Goal: Task Accomplishment & Management: Complete application form

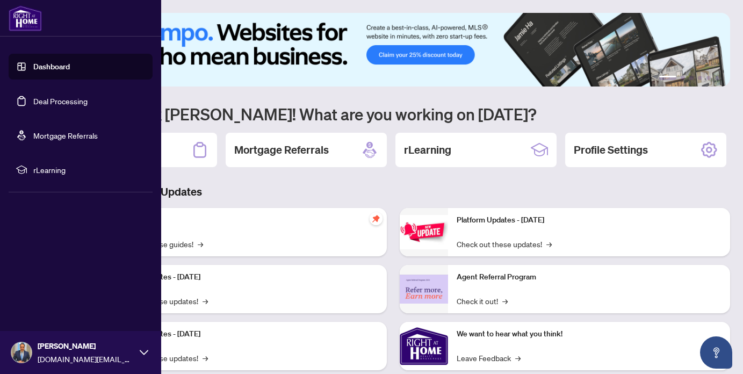
click at [56, 98] on link "Deal Processing" at bounding box center [60, 101] width 54 height 10
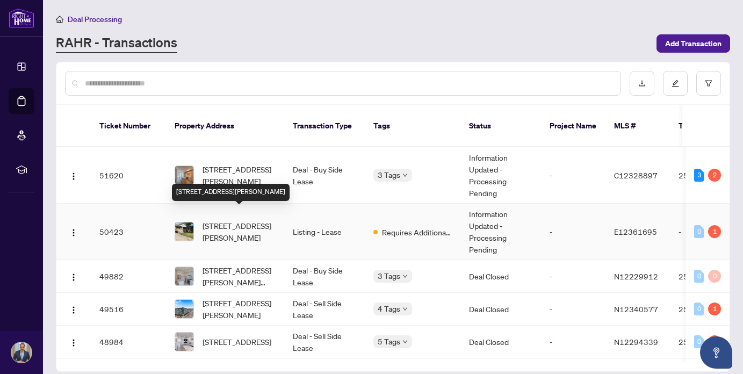
click at [252, 225] on span "[STREET_ADDRESS][PERSON_NAME]" at bounding box center [239, 232] width 73 height 24
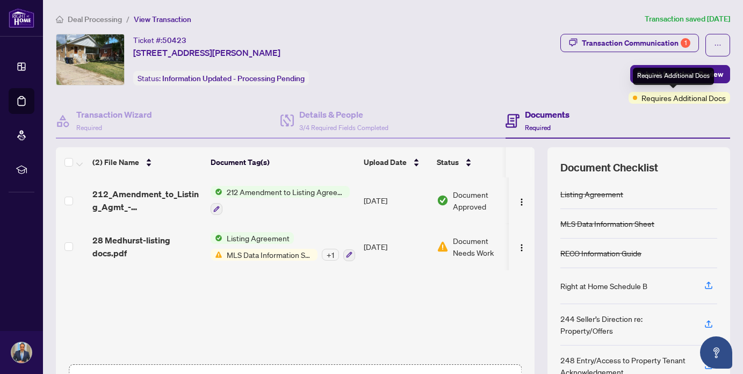
click at [670, 96] on span "Requires Additional Docs" at bounding box center [684, 98] width 84 height 12
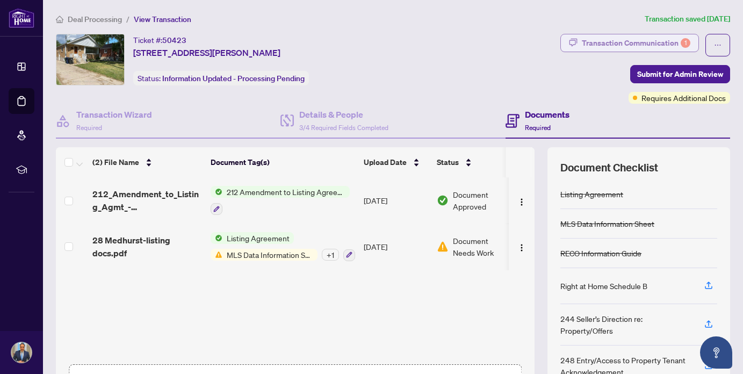
click at [617, 37] on div "Transaction Communication 1" at bounding box center [636, 42] width 109 height 17
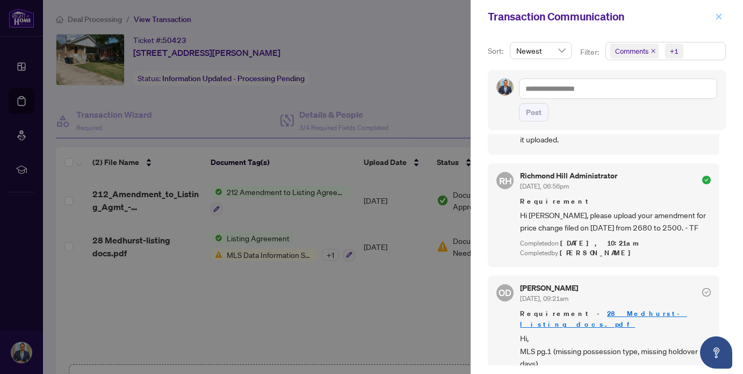
click at [718, 10] on span "button" at bounding box center [719, 16] width 8 height 17
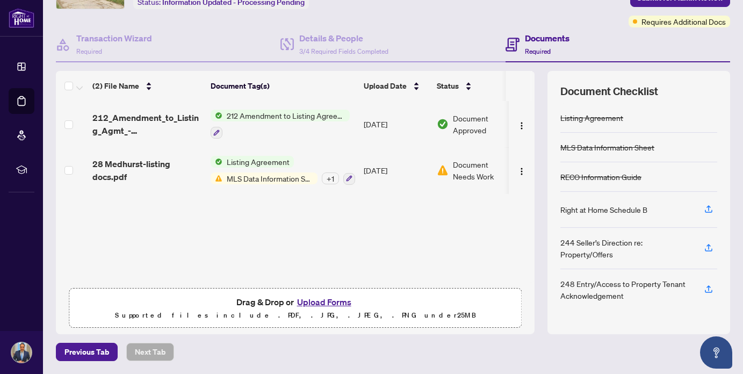
scroll to position [76, 0]
click at [334, 303] on button "Upload Forms" at bounding box center [324, 303] width 61 height 14
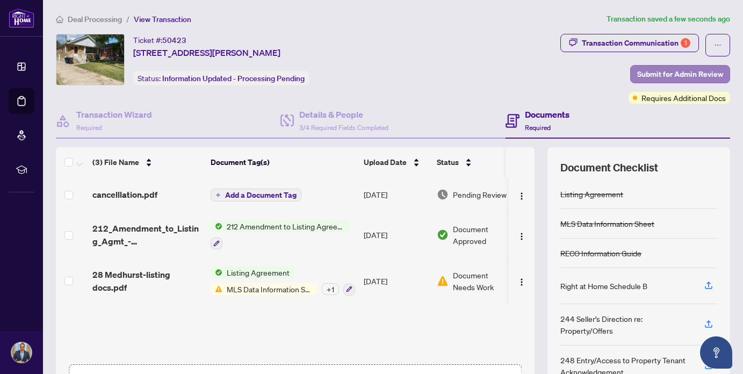
scroll to position [0, 0]
click at [669, 75] on span "Submit for Admin Review" at bounding box center [680, 74] width 86 height 17
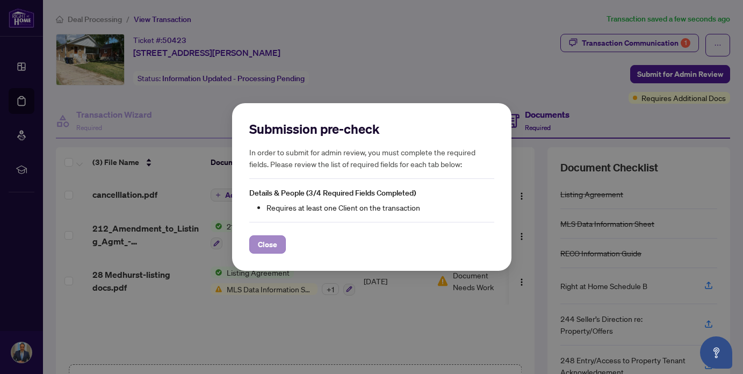
click at [272, 242] on span "Close" at bounding box center [267, 244] width 19 height 17
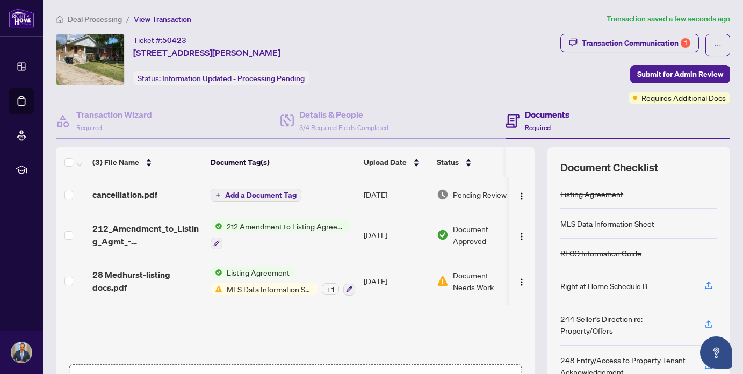
click at [267, 191] on span "Add a Document Tag" at bounding box center [260, 195] width 71 height 8
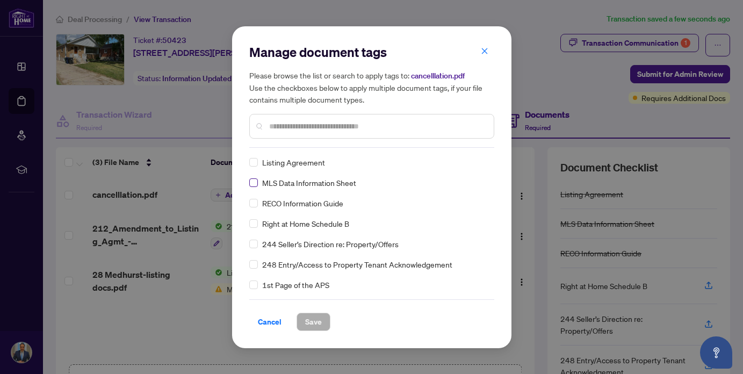
click at [257, 185] on span at bounding box center [253, 182] width 9 height 9
click at [254, 164] on span at bounding box center [253, 162] width 9 height 9
click at [282, 125] on input "text" at bounding box center [377, 126] width 216 height 12
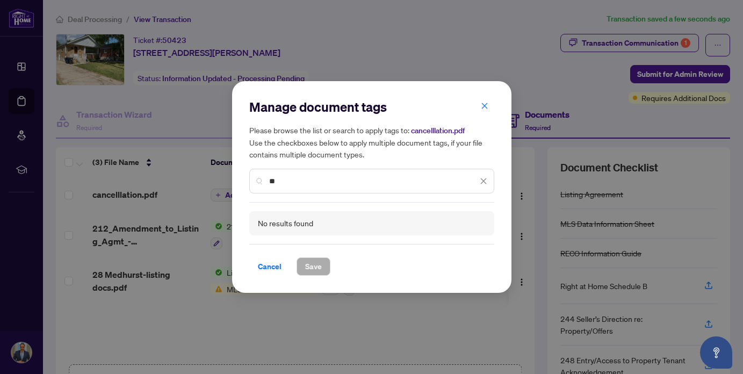
type input "*"
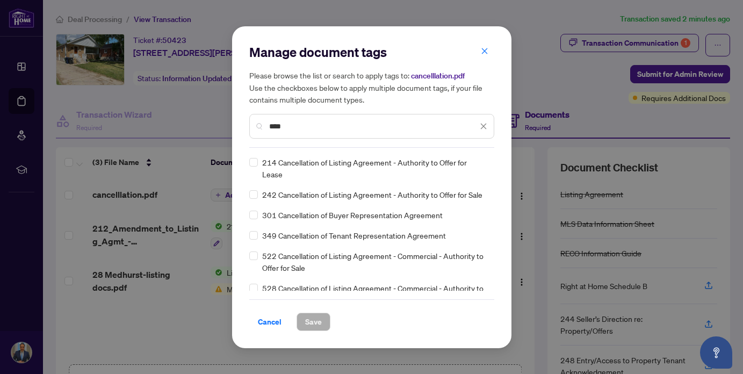
type input "****"
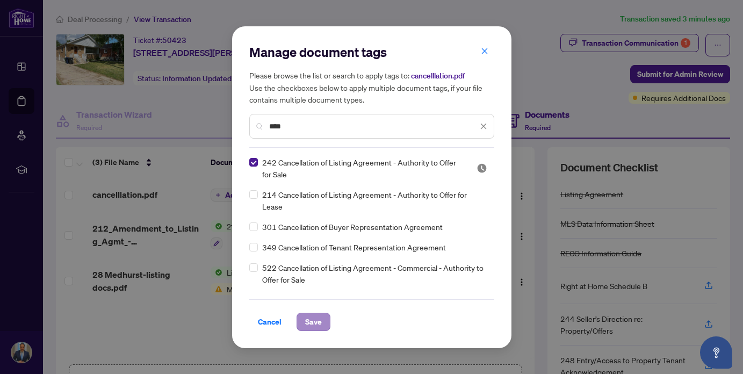
click at [313, 318] on span "Save" at bounding box center [313, 321] width 17 height 17
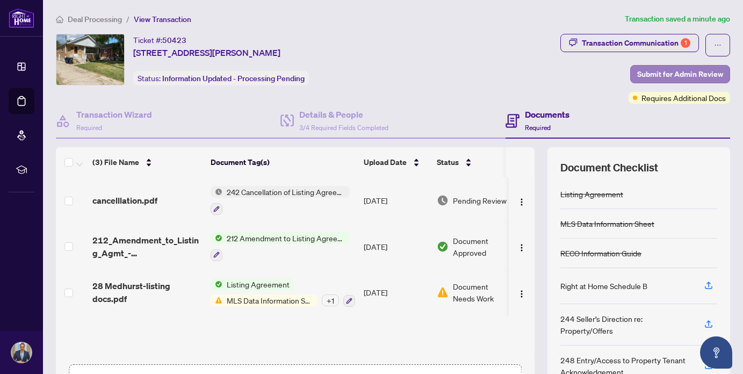
click at [678, 74] on span "Submit for Admin Review" at bounding box center [680, 74] width 86 height 17
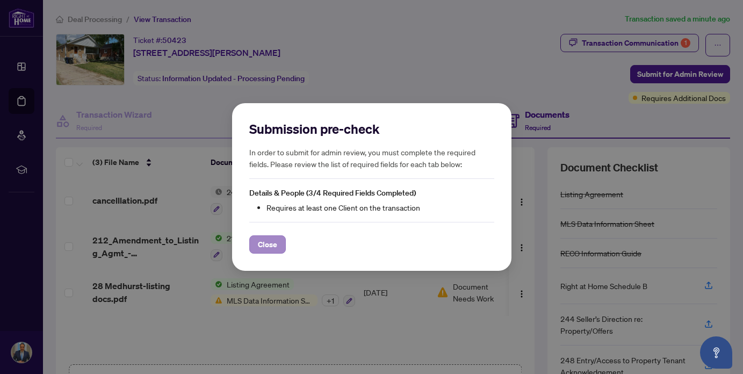
click at [262, 250] on span "Close" at bounding box center [267, 244] width 19 height 17
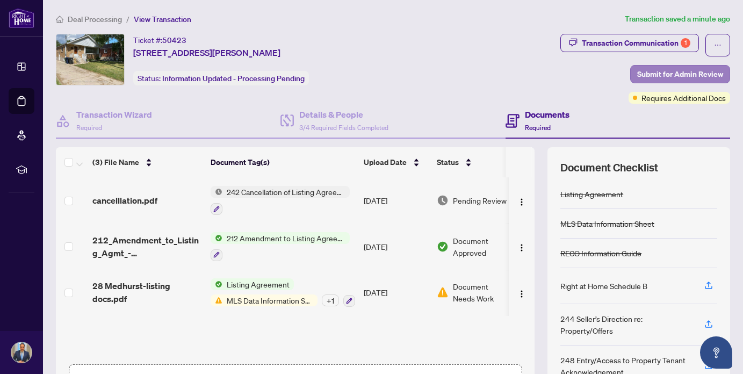
click at [684, 73] on span "Submit for Admin Review" at bounding box center [680, 74] width 86 height 17
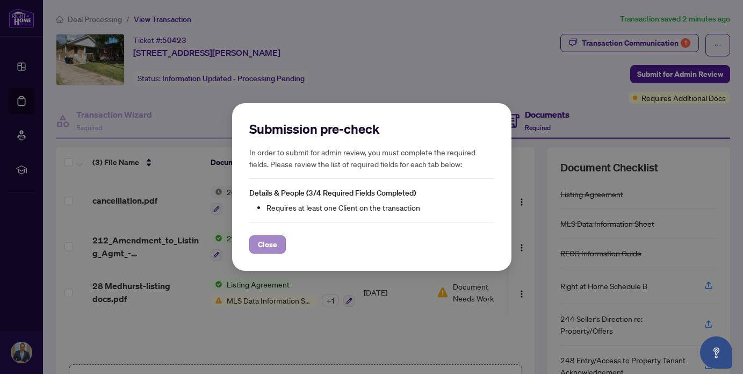
click at [274, 246] on span "Close" at bounding box center [267, 244] width 19 height 17
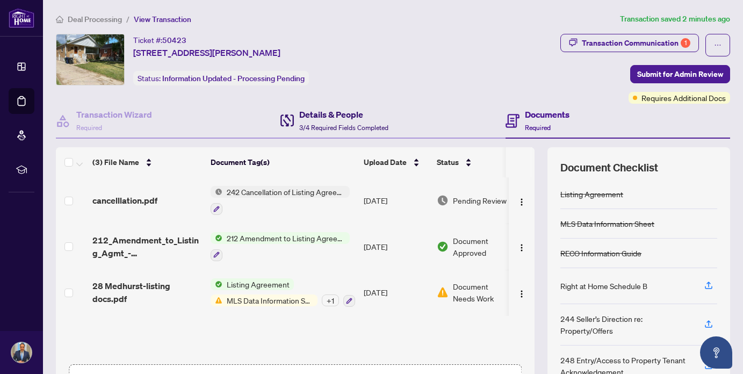
click at [332, 126] on span "3/4 Required Fields Completed" at bounding box center [343, 128] width 89 height 8
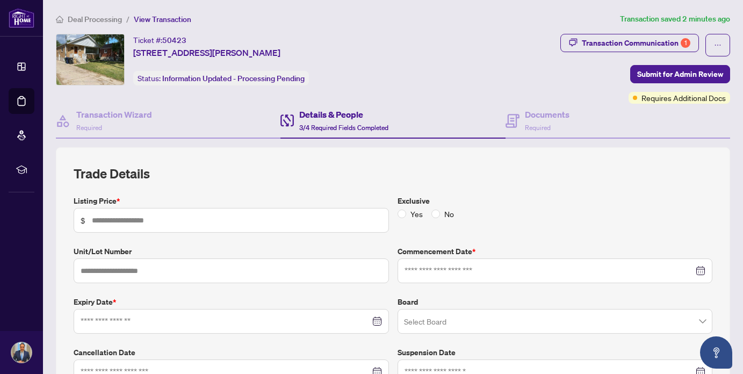
type input "*****"
type input "**********"
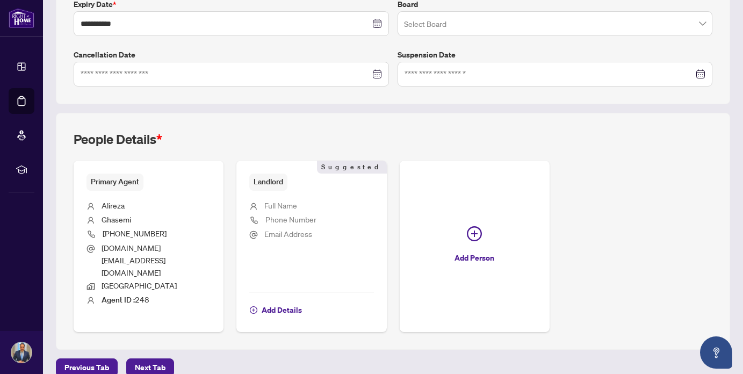
scroll to position [297, 0]
click at [279, 302] on span "Add Details" at bounding box center [282, 310] width 40 height 17
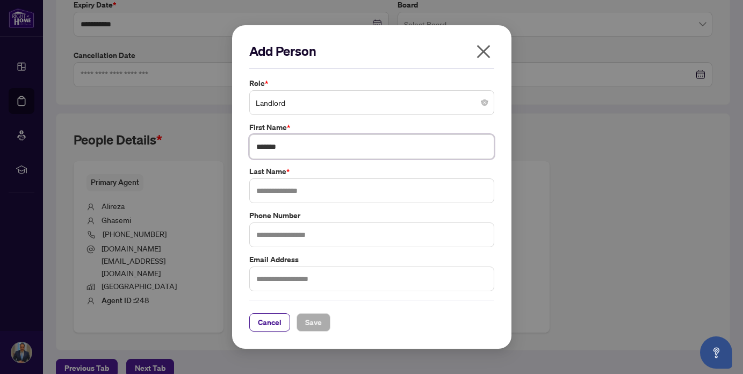
type input "*******"
click at [307, 318] on span "Save" at bounding box center [313, 322] width 17 height 17
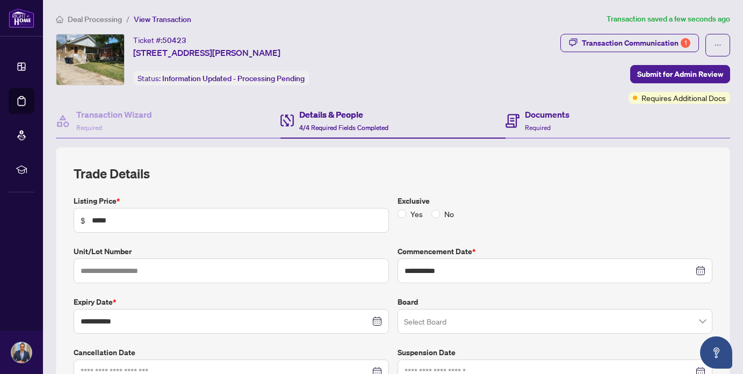
scroll to position [0, 0]
click at [680, 76] on span "Submit for Admin Review" at bounding box center [680, 74] width 86 height 17
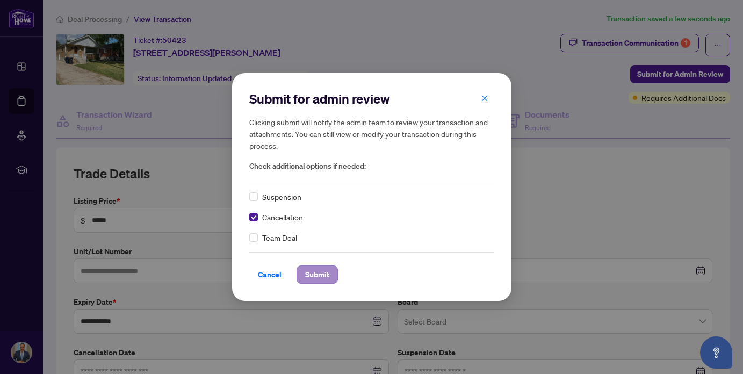
click at [326, 271] on span "Submit" at bounding box center [317, 274] width 24 height 17
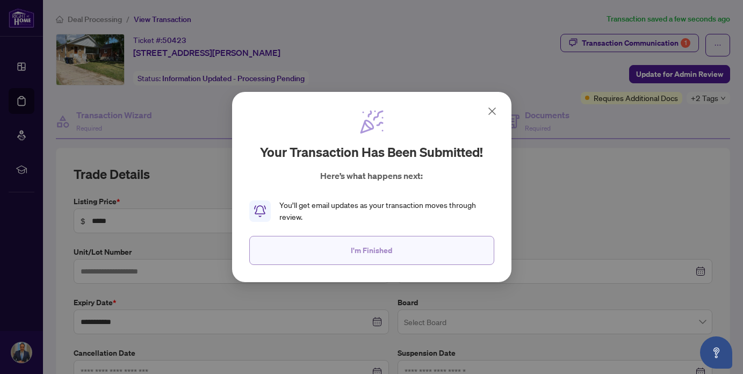
click at [352, 253] on span "I'm Finished" at bounding box center [371, 250] width 41 height 17
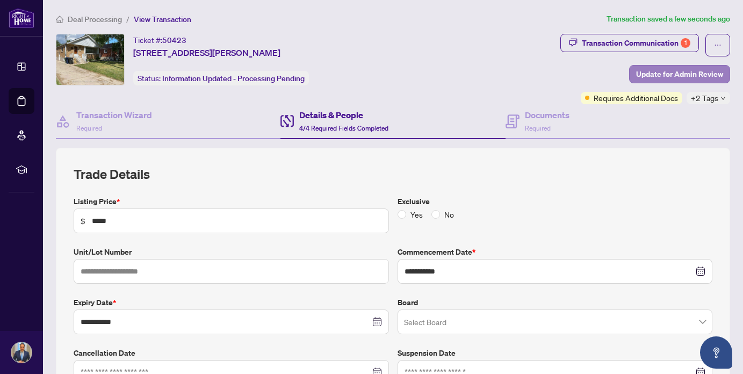
click at [677, 74] on span "Update for Admin Review" at bounding box center [679, 74] width 87 height 17
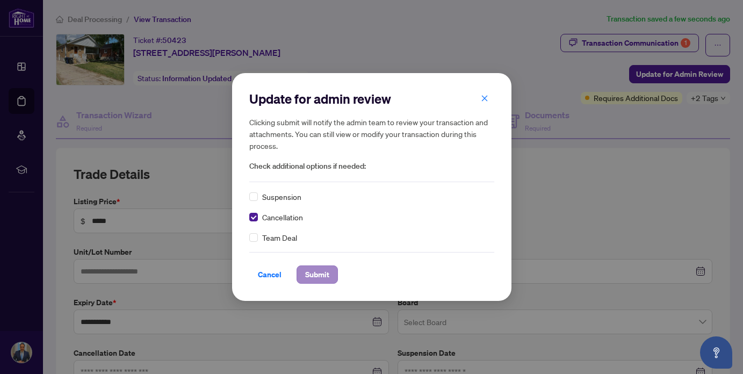
click at [313, 277] on span "Submit" at bounding box center [317, 274] width 24 height 17
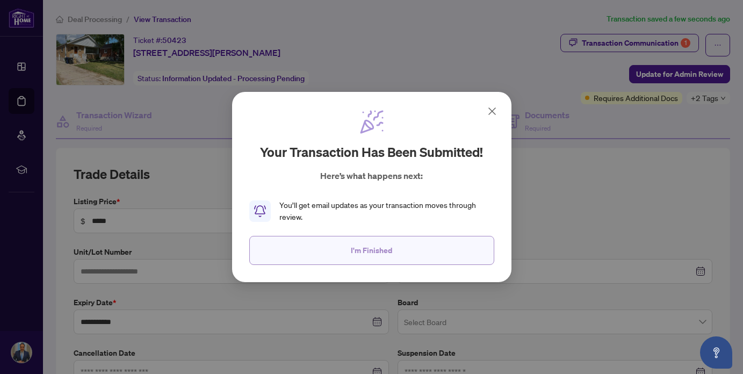
click at [364, 251] on span "I'm Finished" at bounding box center [371, 250] width 41 height 17
